Goal: Transaction & Acquisition: Book appointment/travel/reservation

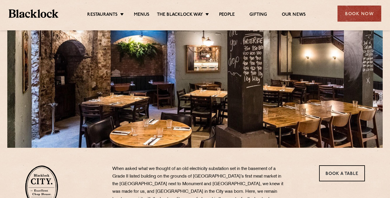
scroll to position [31, 0]
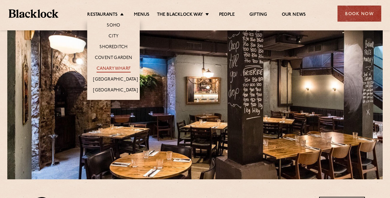
click at [120, 68] on link "Canary Wharf" at bounding box center [114, 69] width 34 height 6
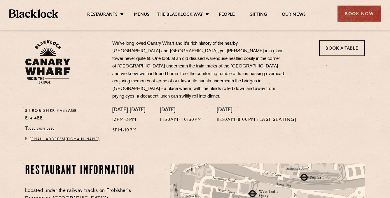
scroll to position [183, 0]
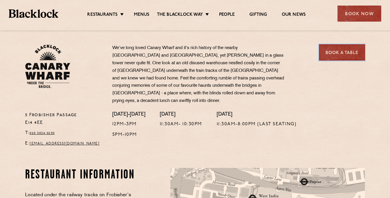
click at [333, 51] on link "Book a Table" at bounding box center [342, 52] width 46 height 16
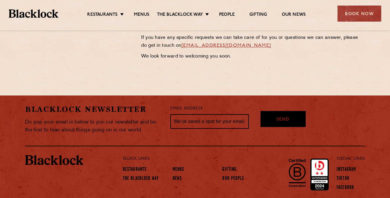
scroll to position [364, 0]
